Goal: Information Seeking & Learning: Learn about a topic

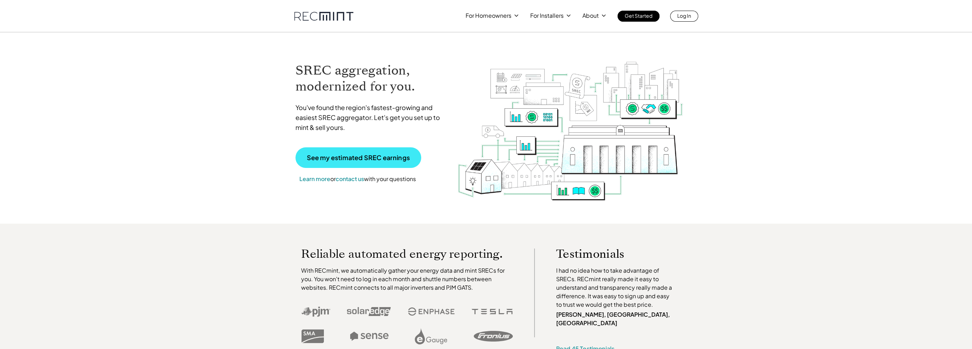
click at [328, 153] on link "See my estimated SREC earnings" at bounding box center [358, 157] width 126 height 21
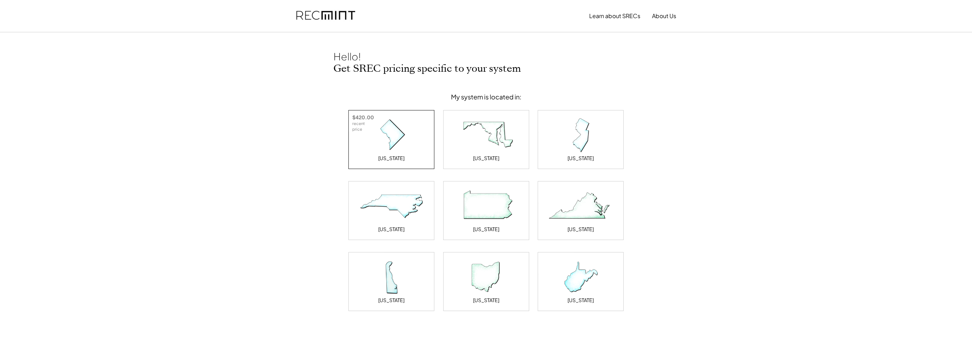
click at [395, 135] on img at bounding box center [391, 136] width 71 height 36
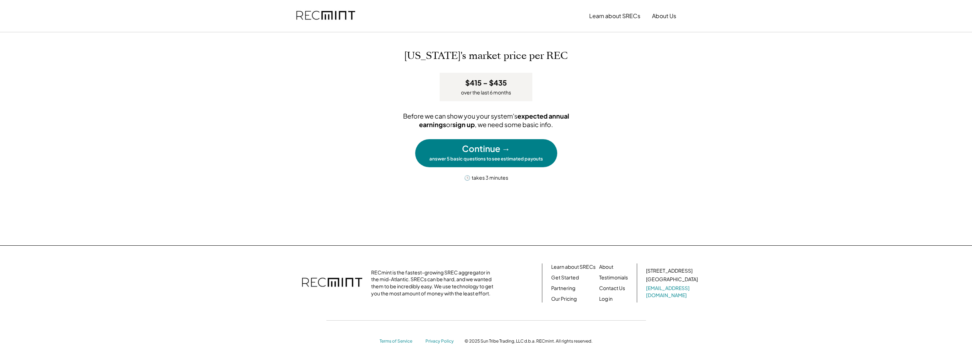
click at [489, 156] on div "answer 5 basic questions to see estimated payouts" at bounding box center [486, 159] width 114 height 6
